Goal: Go to known website: Access a specific website the user already knows

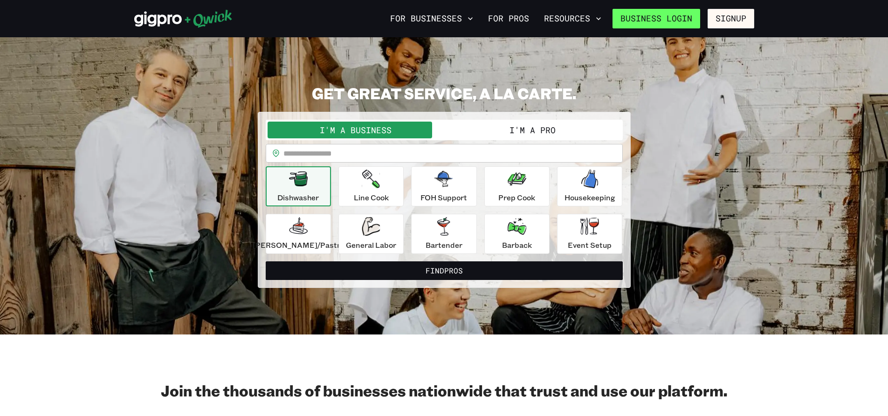
click at [658, 13] on link "Business Login" at bounding box center [656, 19] width 88 height 20
click at [656, 13] on link "Business Login" at bounding box center [656, 19] width 88 height 20
